Goal: Navigation & Orientation: Find specific page/section

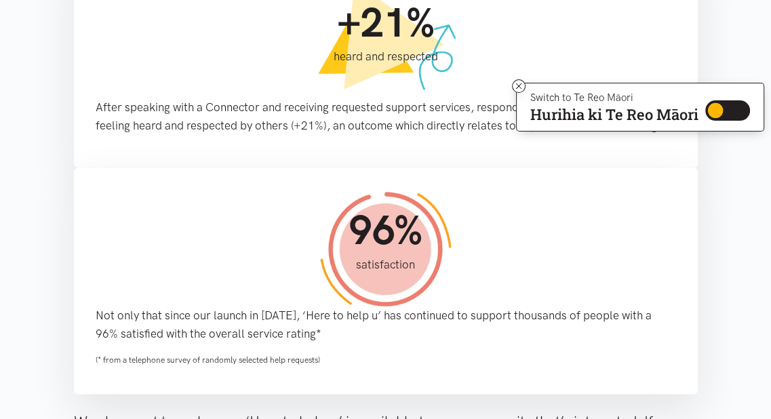
scroll to position [1424, 0]
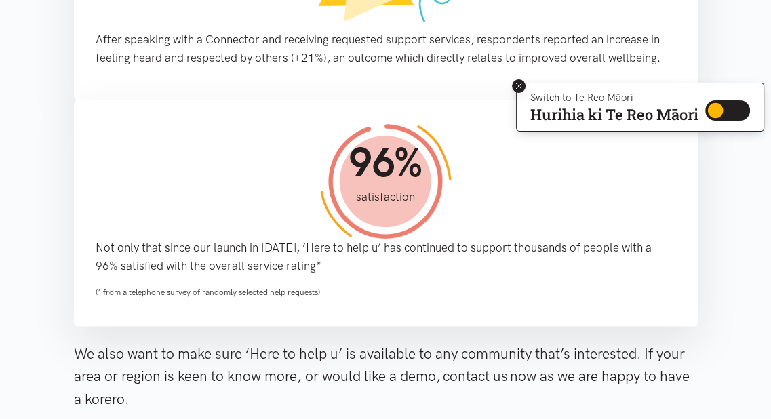
drag, startPoint x: 518, startPoint y: 83, endPoint x: 496, endPoint y: 85, distance: 21.7
click at [516, 83] on icon at bounding box center [519, 86] width 10 height 10
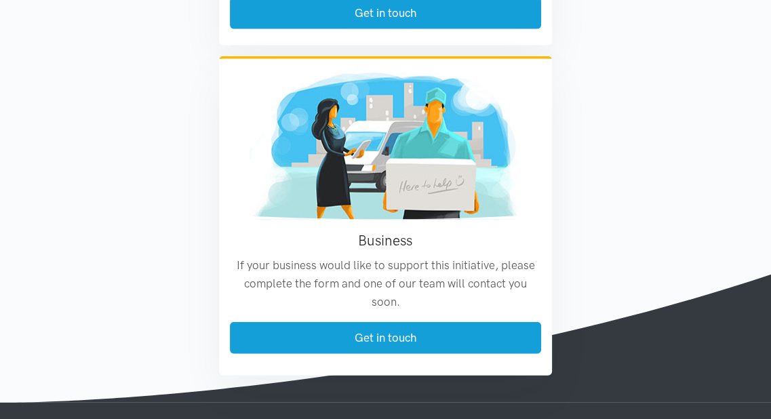
scroll to position [2524, 0]
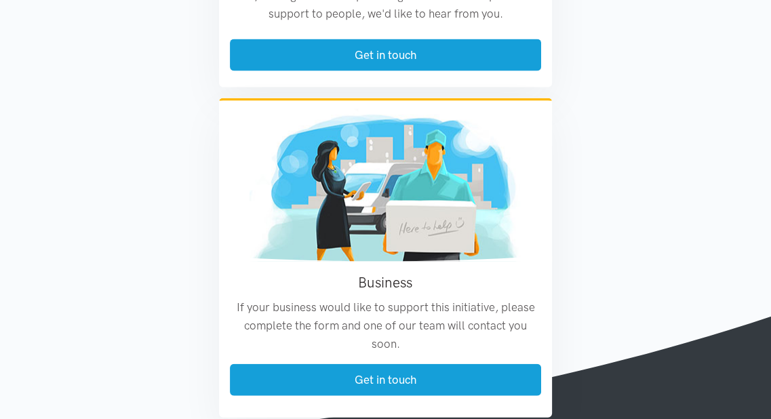
scroll to position [2139, 0]
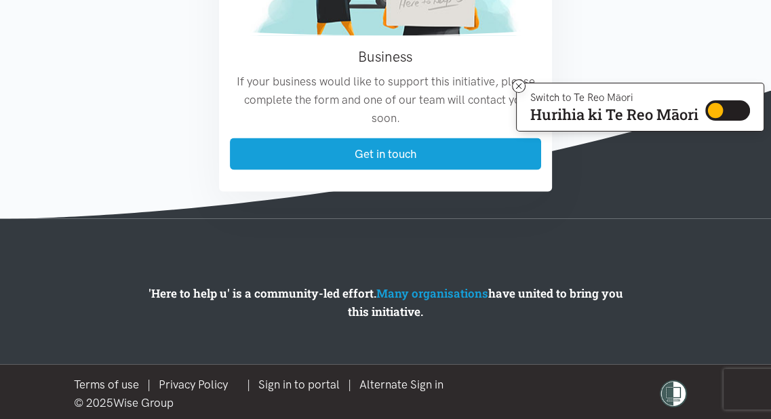
scroll to position [1990, 0]
